Goal: Information Seeking & Learning: Learn about a topic

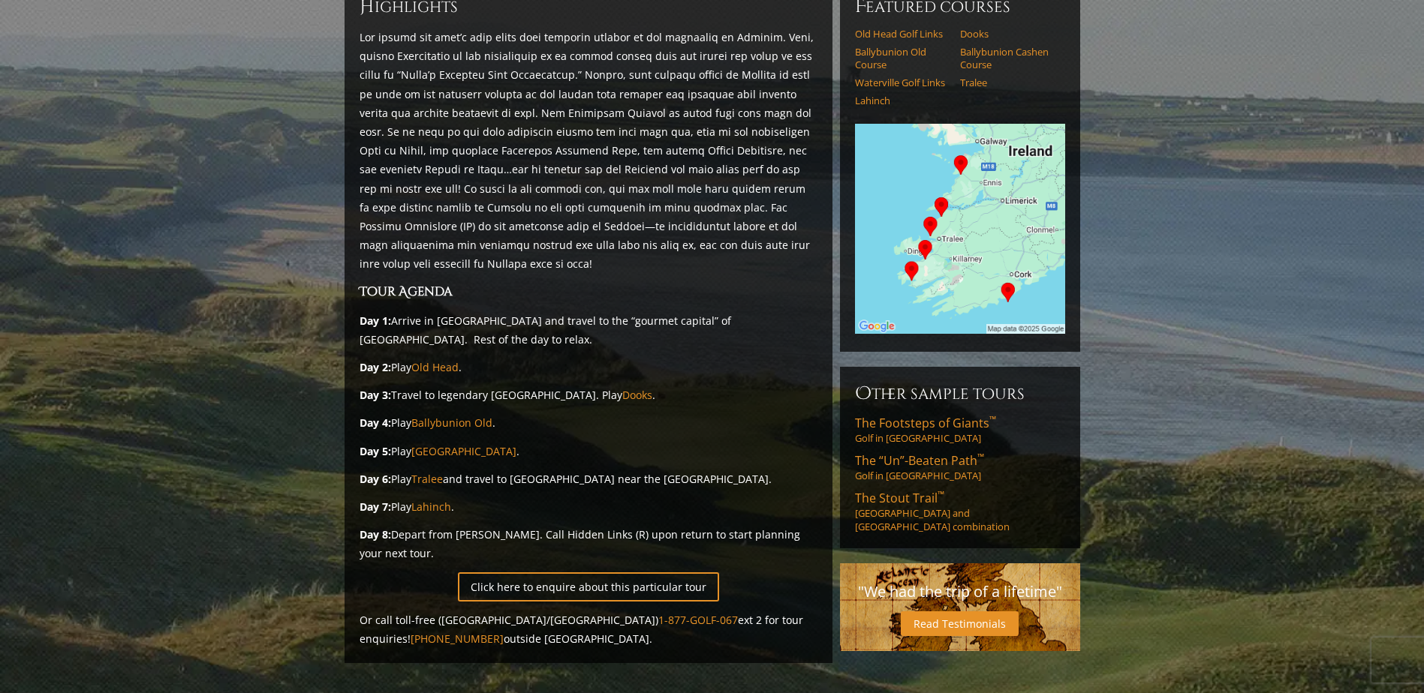
scroll to position [225, 0]
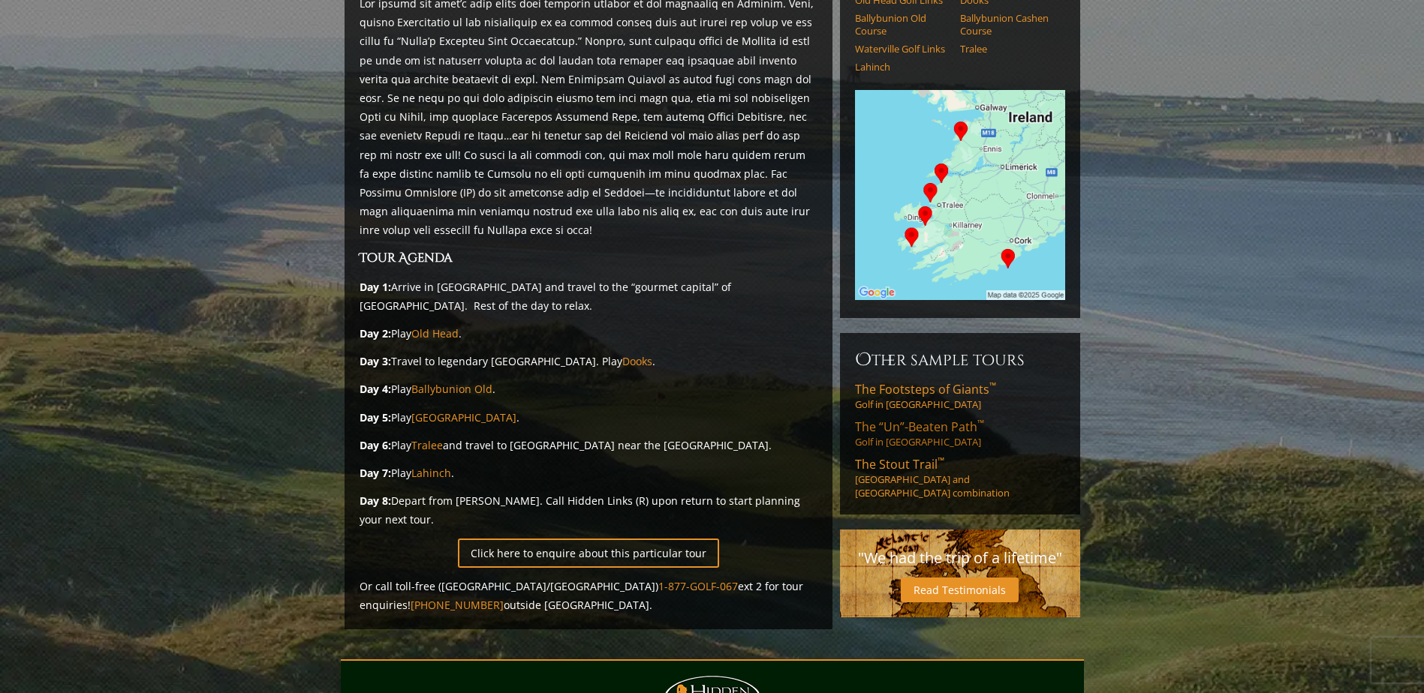
click at [890, 419] on span "The “Un”-Beaten Path ™" at bounding box center [919, 427] width 129 height 17
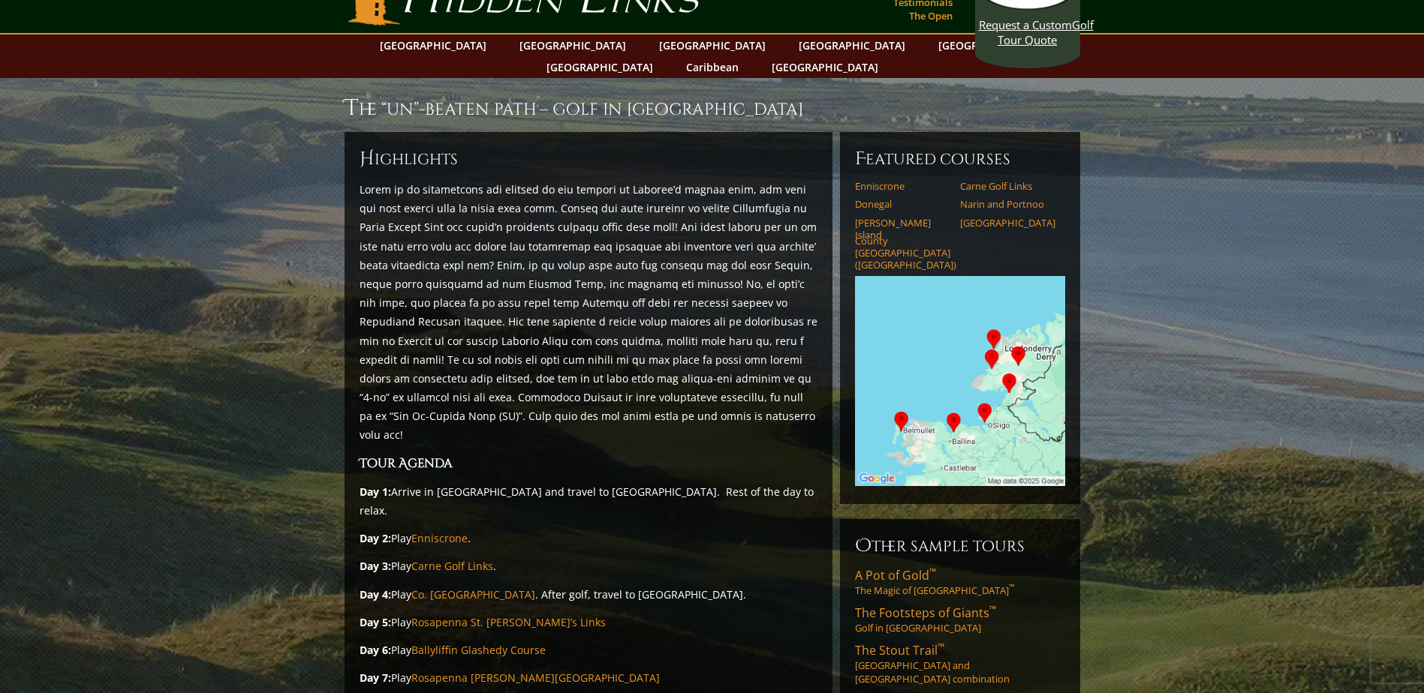
scroll to position [75, 0]
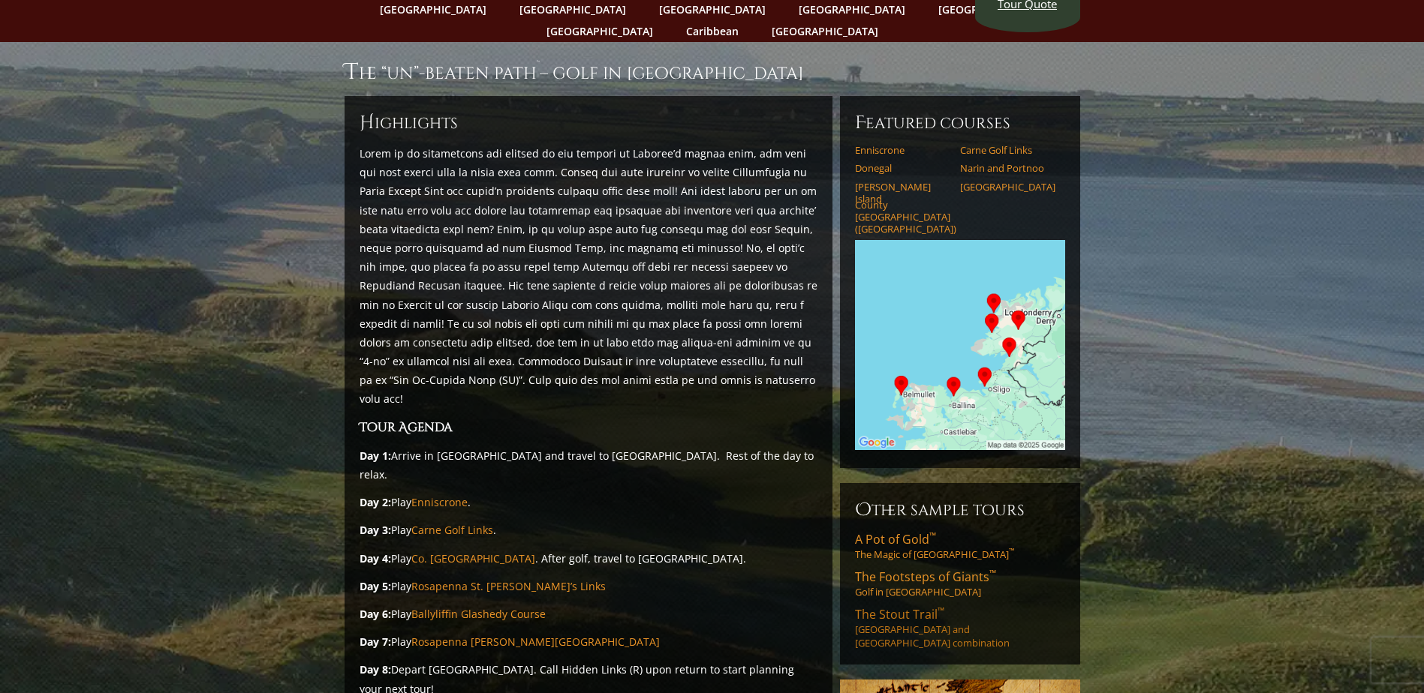
click at [905, 606] on span "The [PERSON_NAME] Trail ™" at bounding box center [899, 614] width 89 height 17
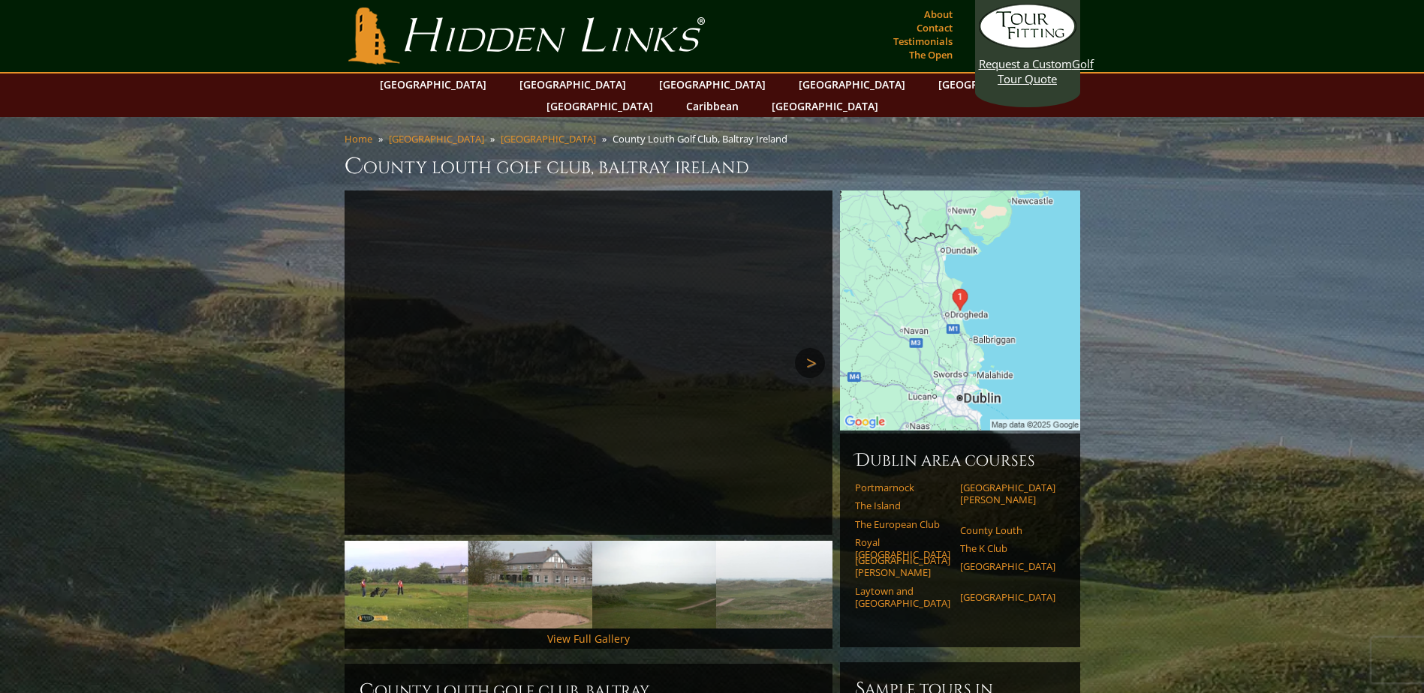
click at [809, 348] on link "Next" at bounding box center [810, 363] width 30 height 30
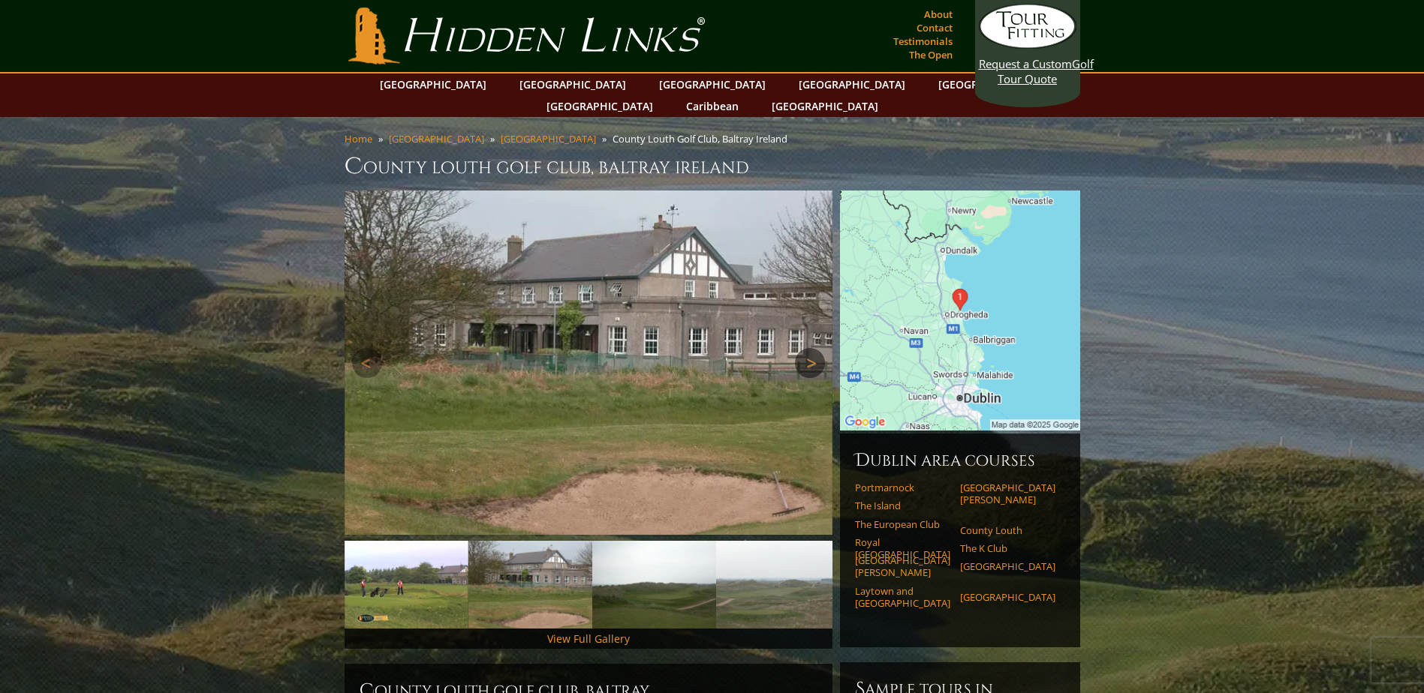
click at [809, 348] on link "Next" at bounding box center [810, 363] width 30 height 30
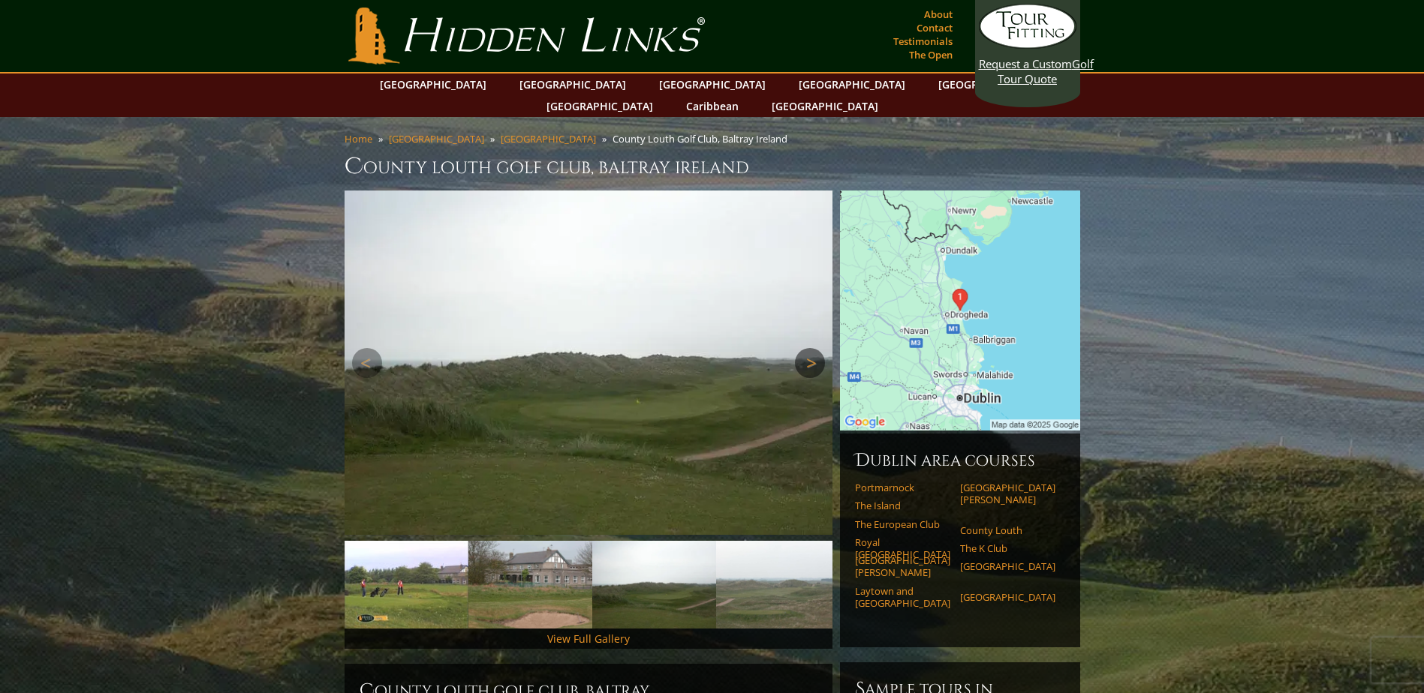
click at [809, 348] on link "Next" at bounding box center [810, 363] width 30 height 30
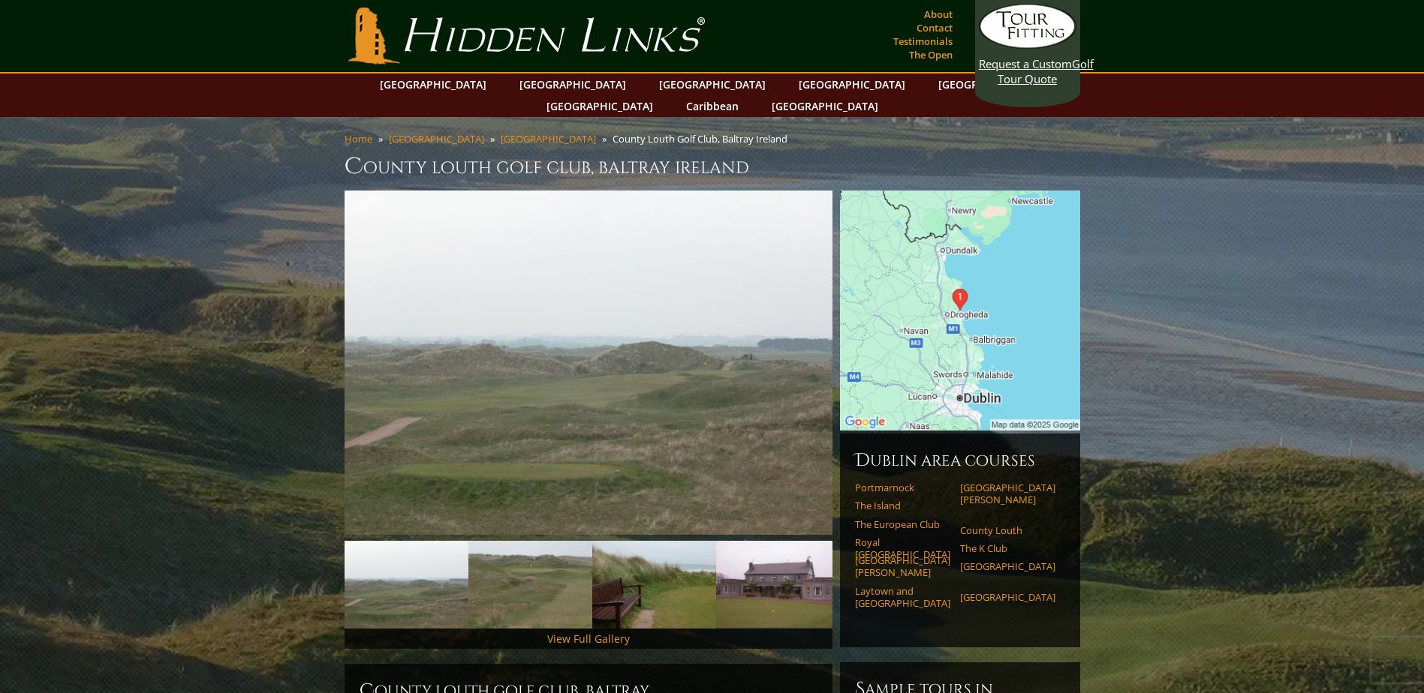
drag, startPoint x: 366, startPoint y: 324, endPoint x: 367, endPoint y: 334, distance: 9.9
click at [366, 325] on img at bounding box center [588, 363] width 488 height 344
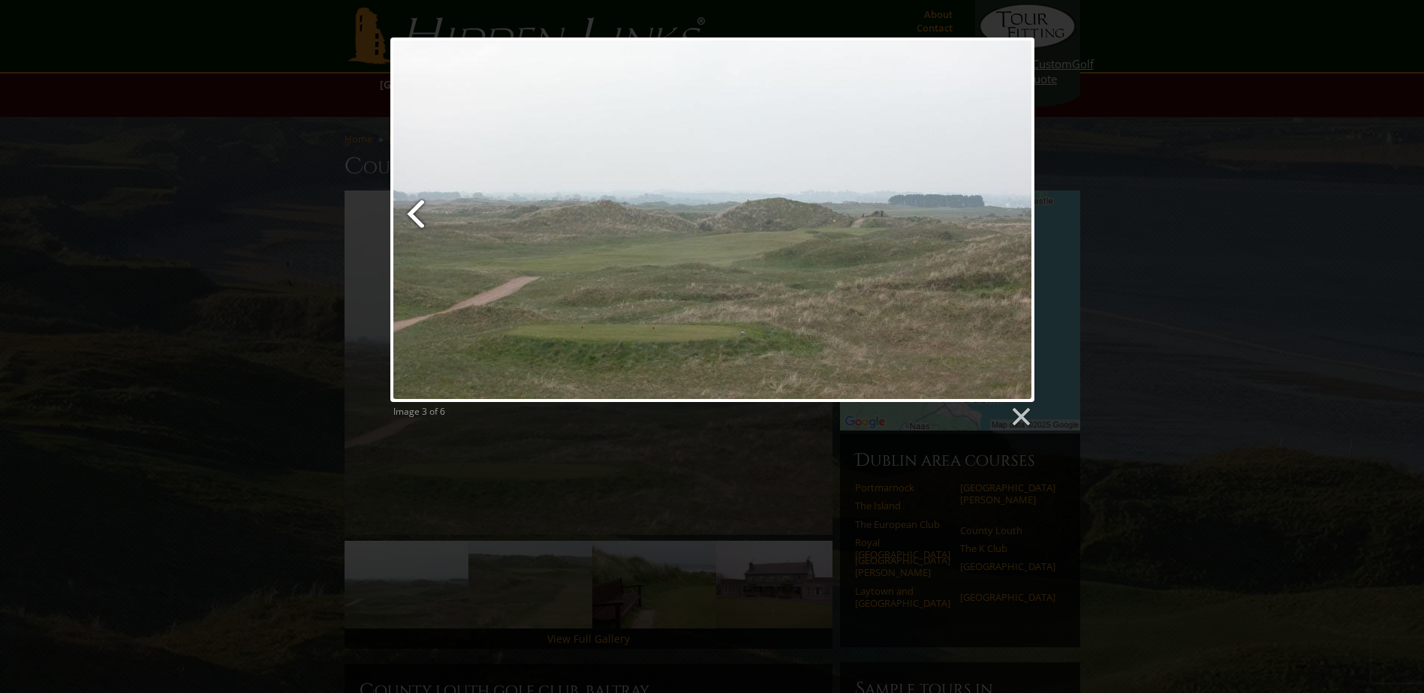
click at [426, 224] on link at bounding box center [499, 220] width 219 height 365
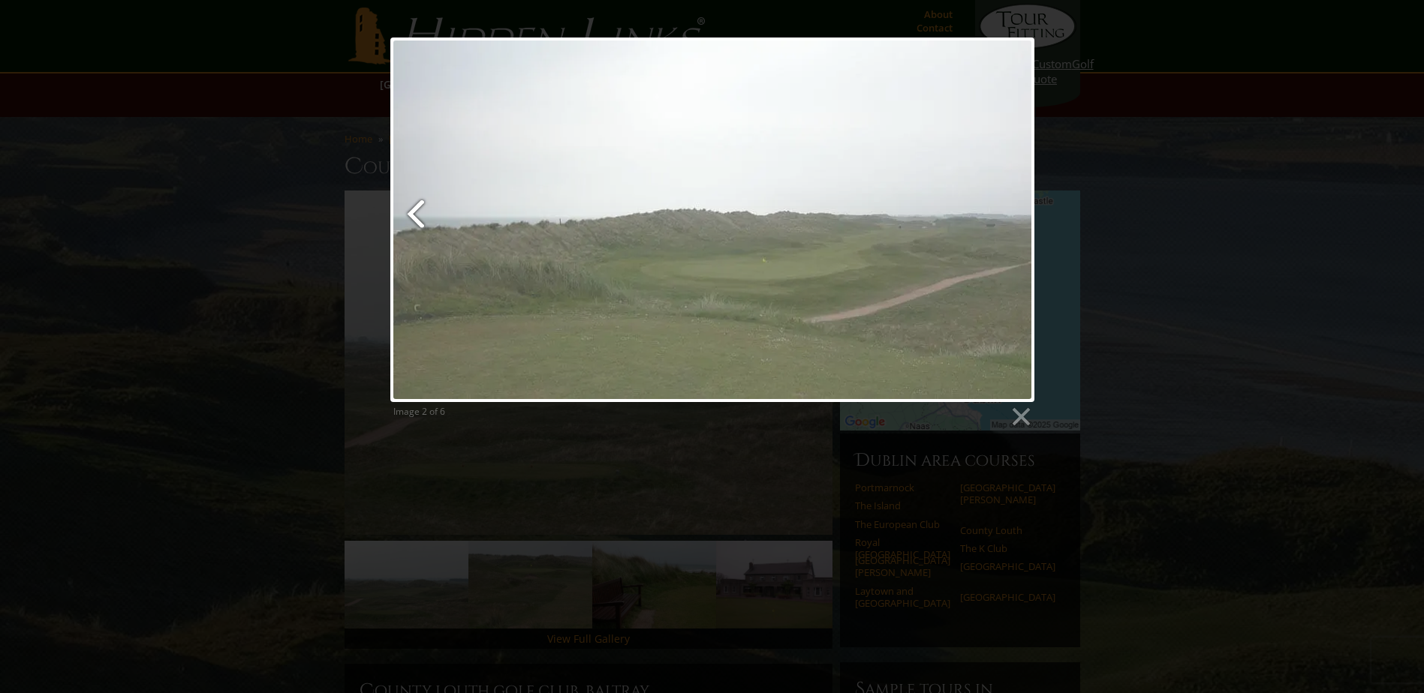
click at [424, 224] on link at bounding box center [499, 220] width 219 height 365
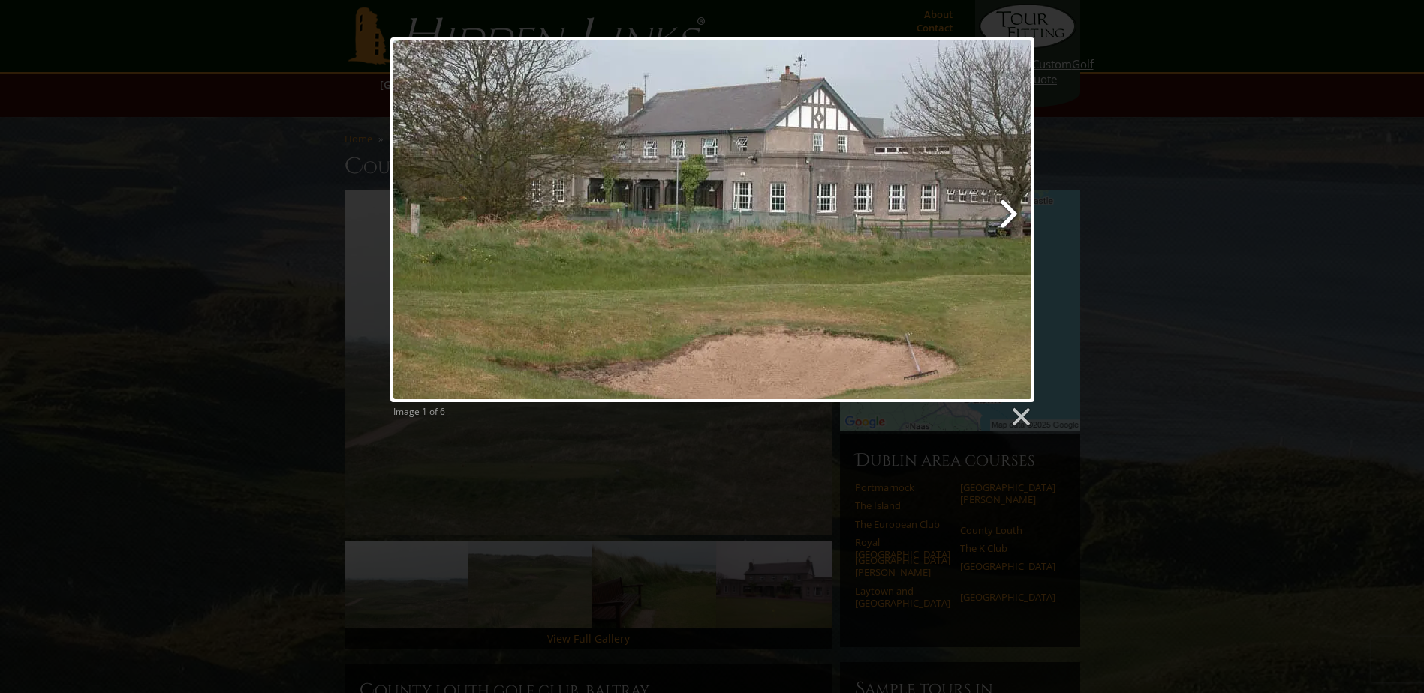
click at [1006, 212] on link at bounding box center [827, 220] width 412 height 365
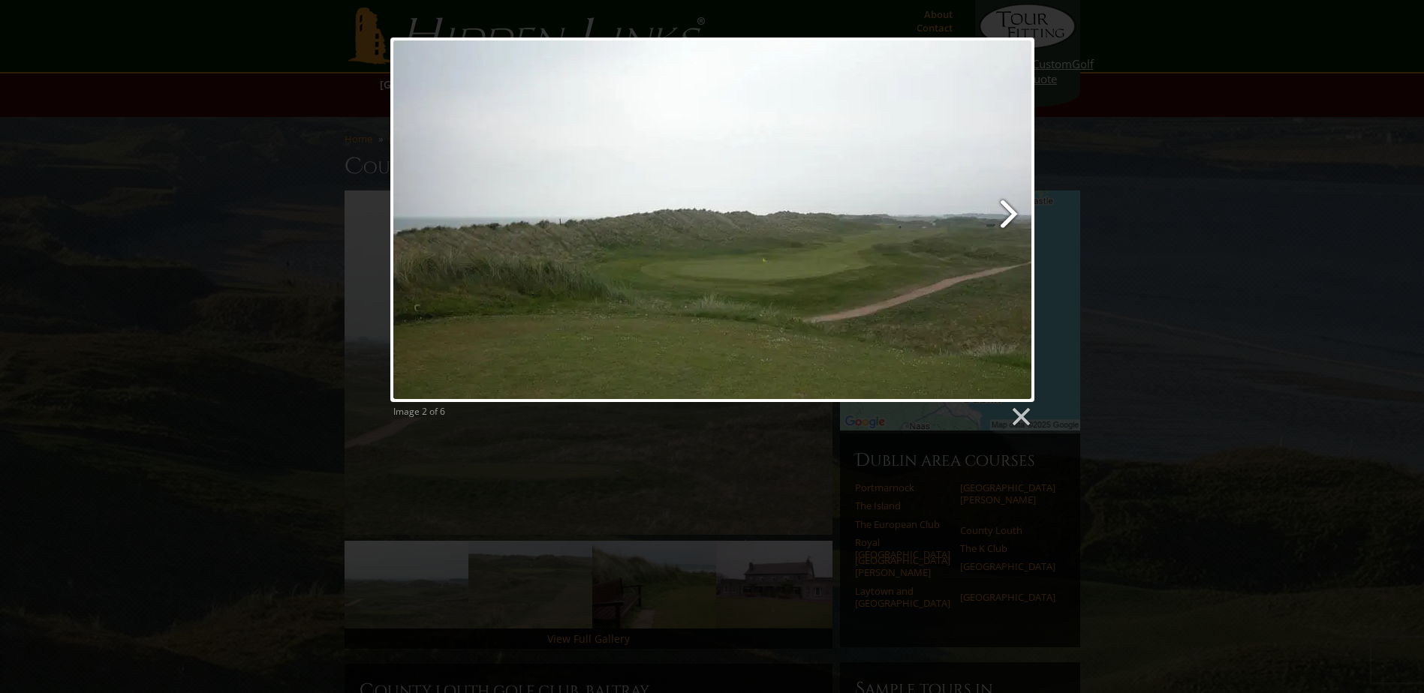
click at [1007, 216] on link at bounding box center [827, 220] width 412 height 365
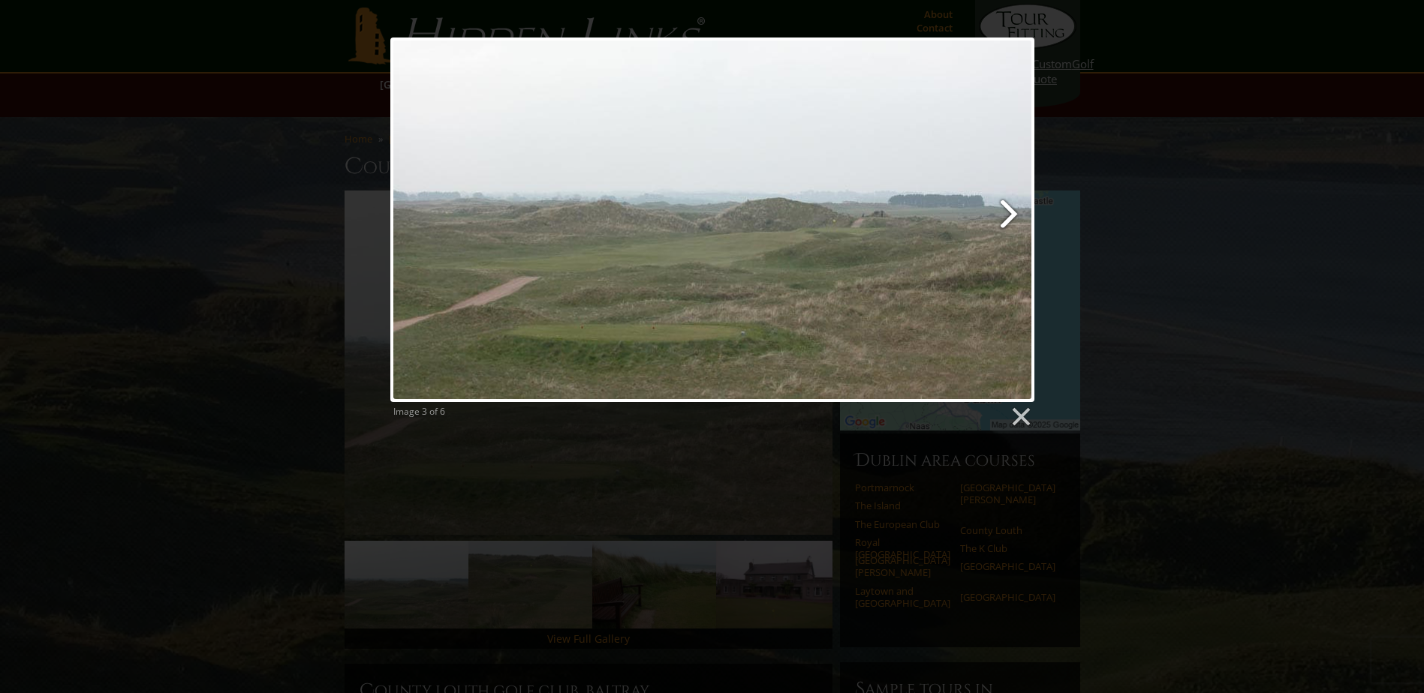
click at [1009, 217] on link at bounding box center [827, 220] width 412 height 365
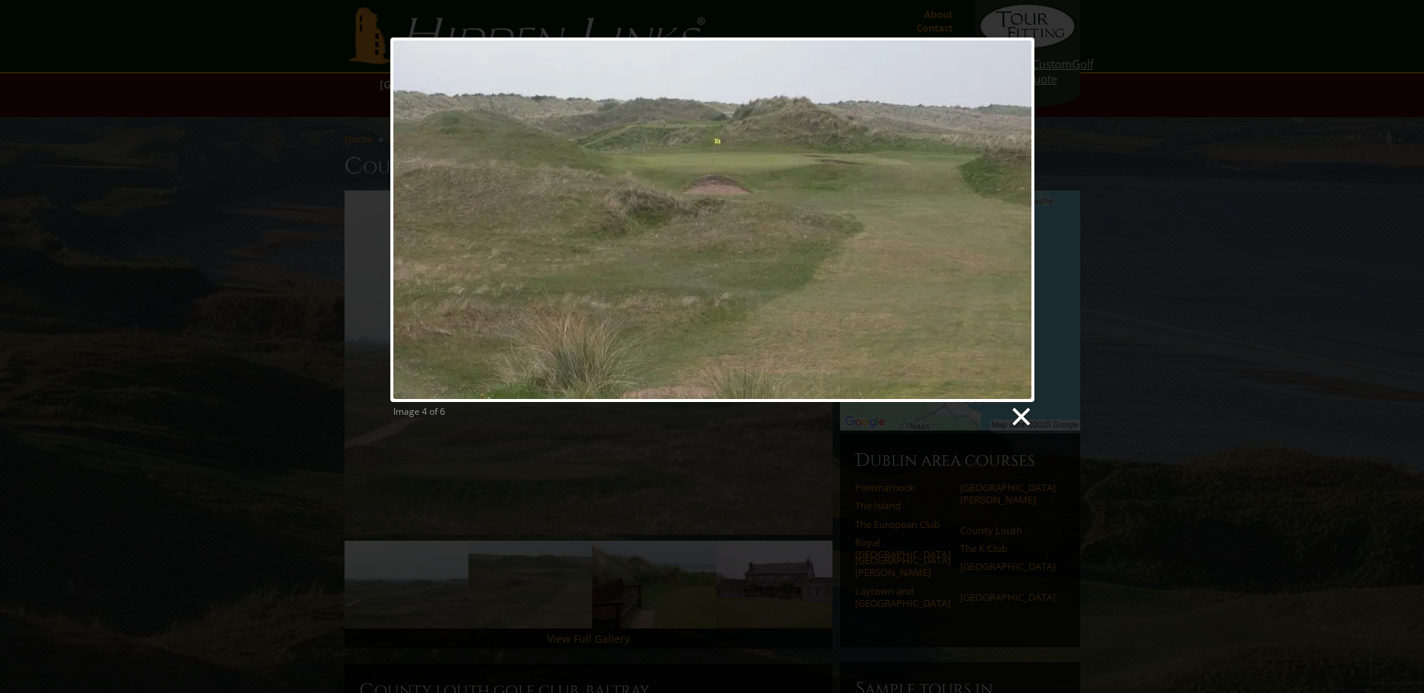
click at [1028, 424] on link at bounding box center [1020, 417] width 23 height 23
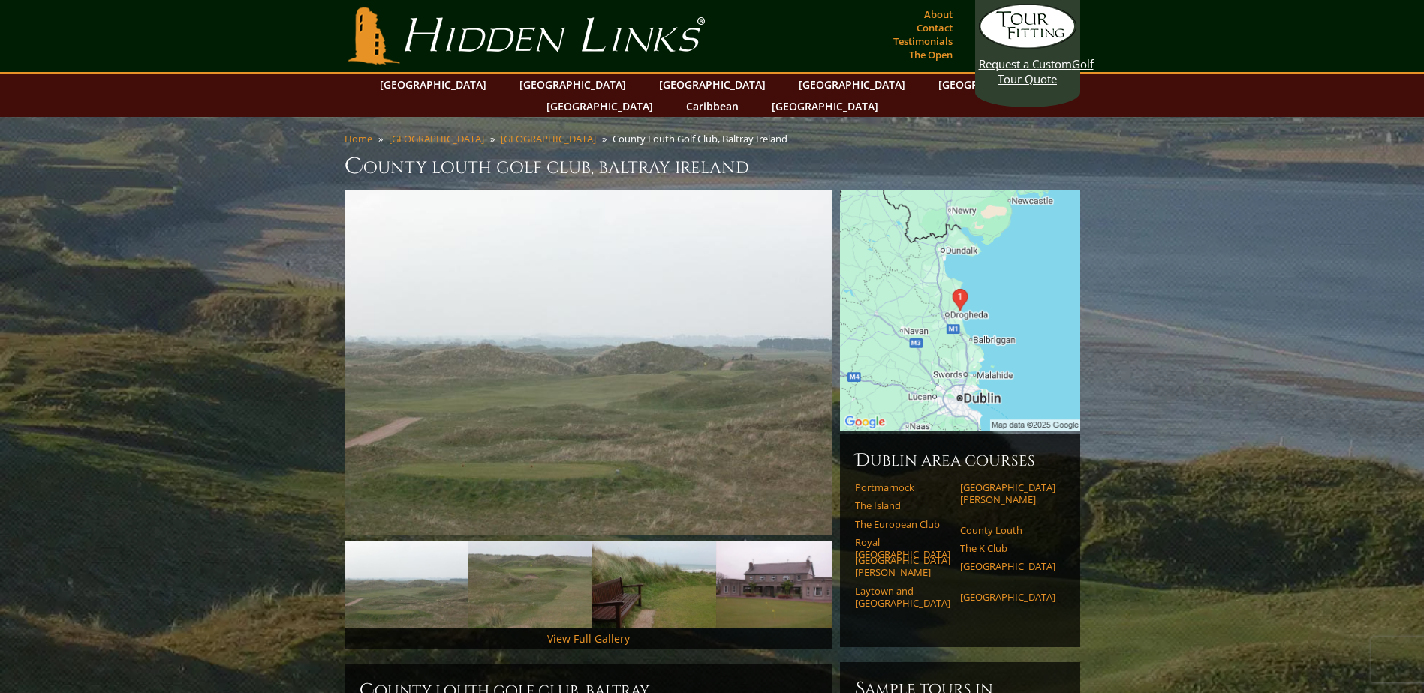
drag, startPoint x: 243, startPoint y: 366, endPoint x: 235, endPoint y: 365, distance: 8.4
